Goal: Book appointment/travel/reservation

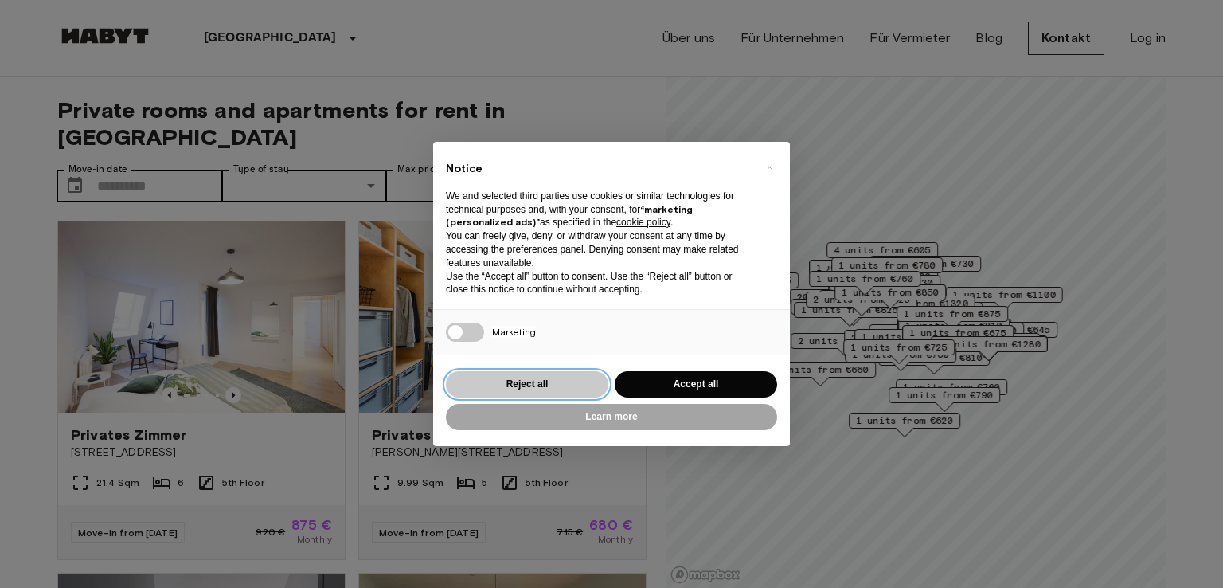
click at [531, 379] on button "Reject all" at bounding box center [527, 384] width 162 height 26
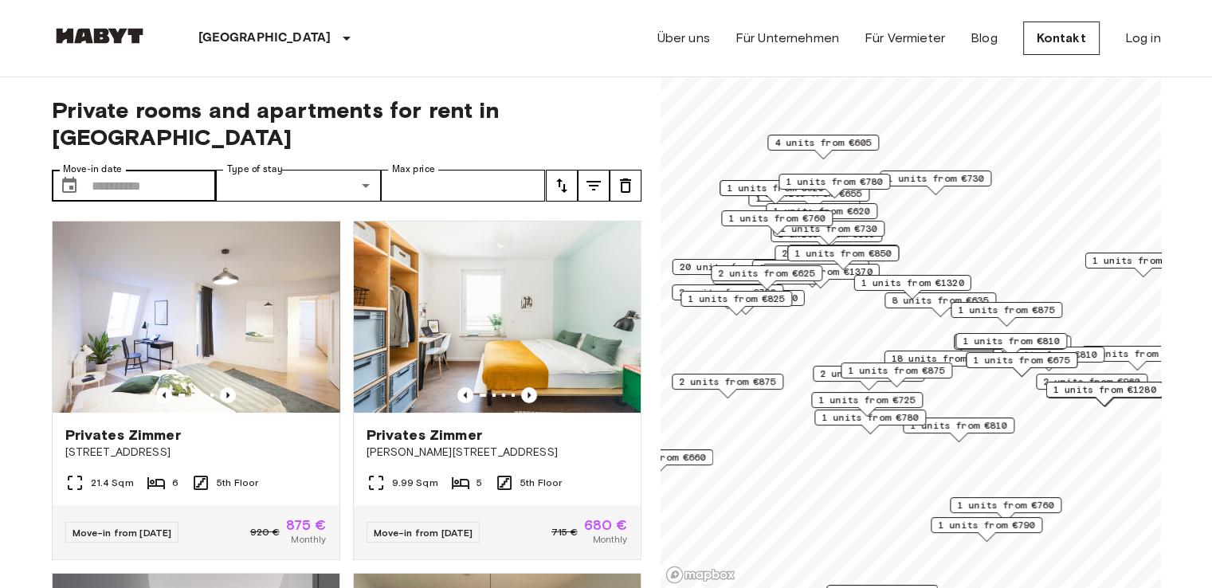
click at [88, 170] on div "​ Move-in date" at bounding box center [134, 186] width 165 height 32
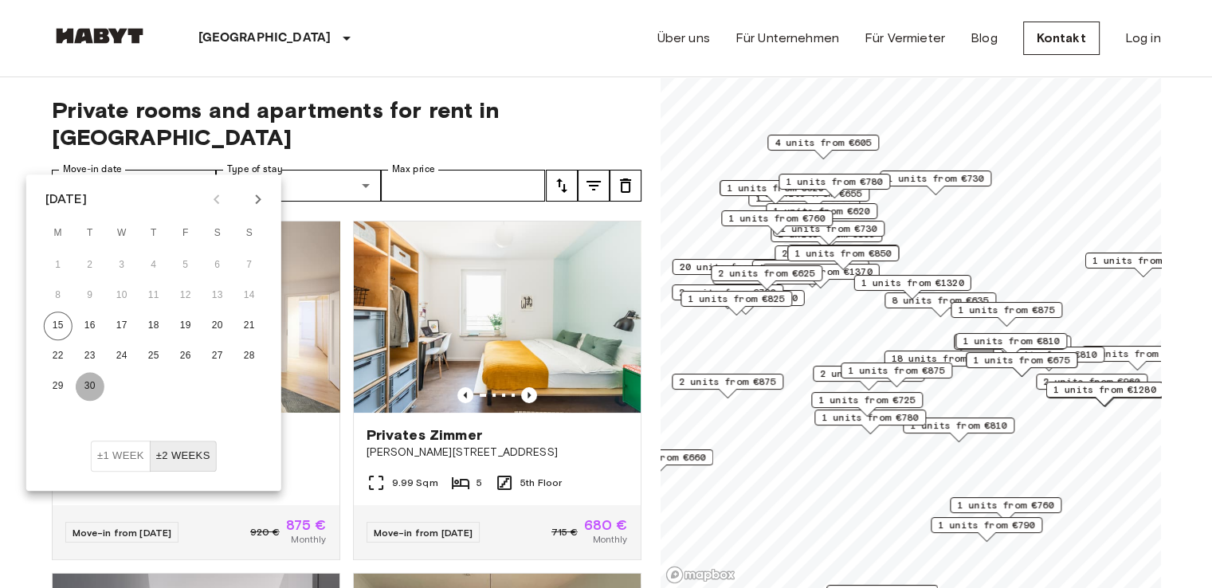
click at [88, 399] on button "30" at bounding box center [90, 386] width 29 height 29
type input "**********"
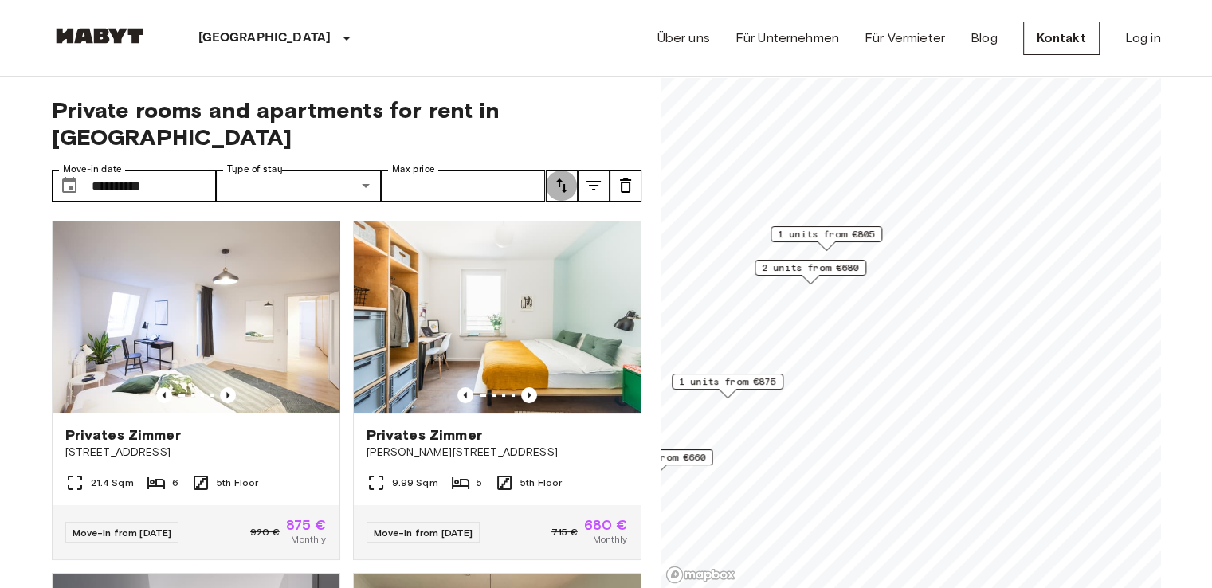
click at [562, 176] on icon "tune" at bounding box center [561, 185] width 19 height 19
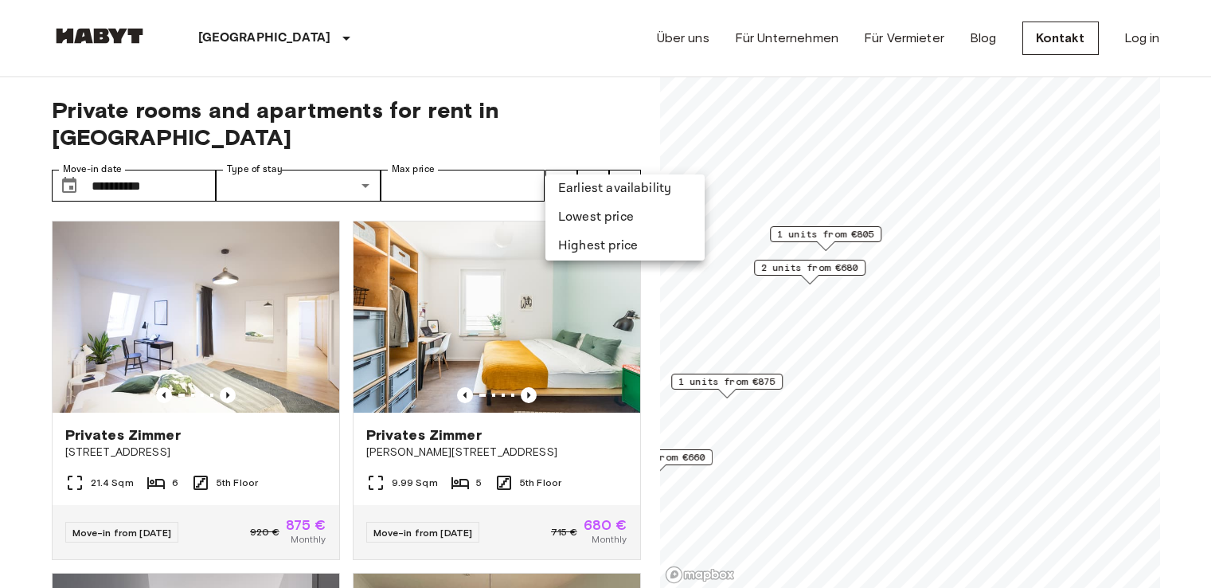
click at [591, 157] on div at bounding box center [611, 294] width 1223 height 588
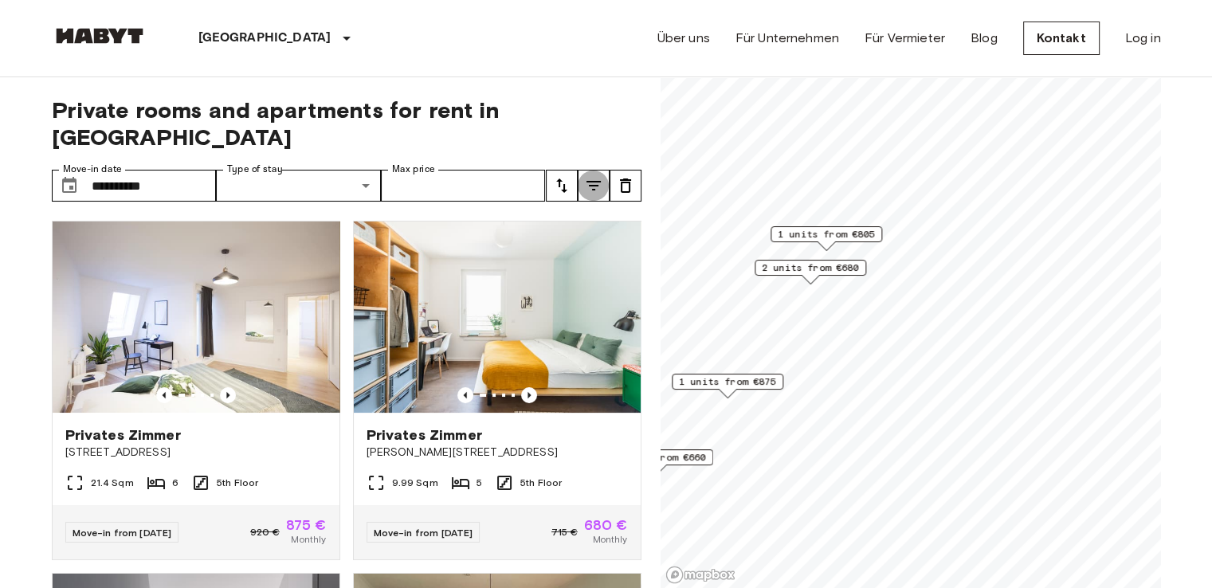
click at [591, 181] on icon "tune" at bounding box center [593, 186] width 14 height 10
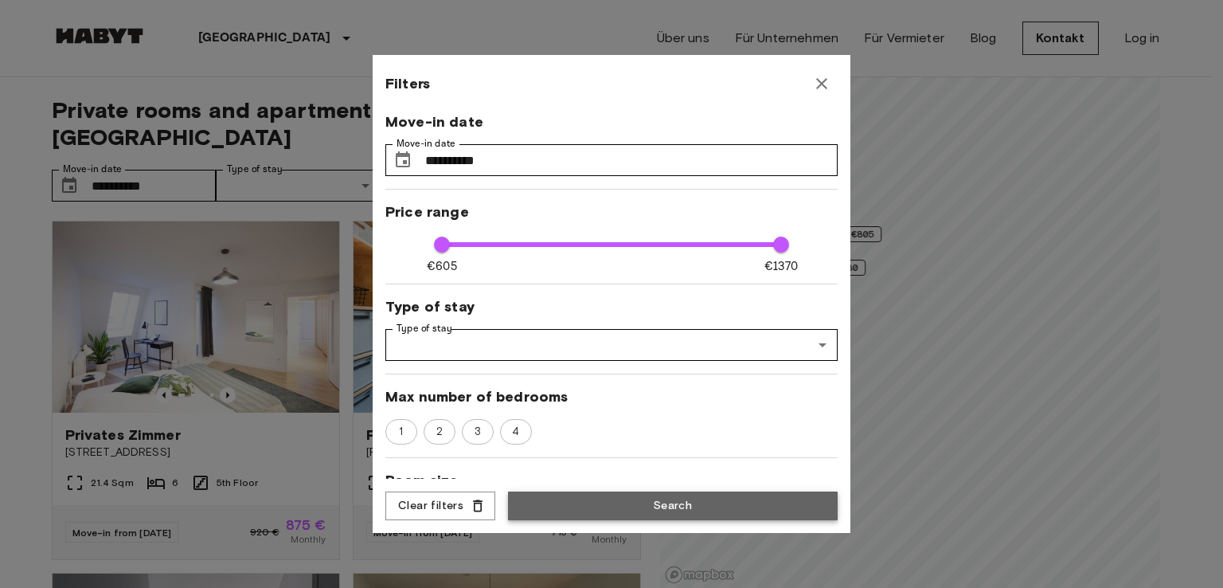
click at [589, 504] on button "Search" at bounding box center [673, 505] width 330 height 29
